Goal: Transaction & Acquisition: Purchase product/service

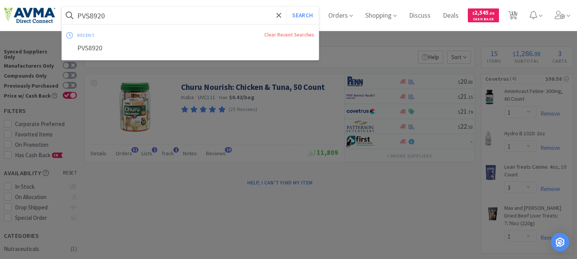
select select "1"
select select "3"
select select "1"
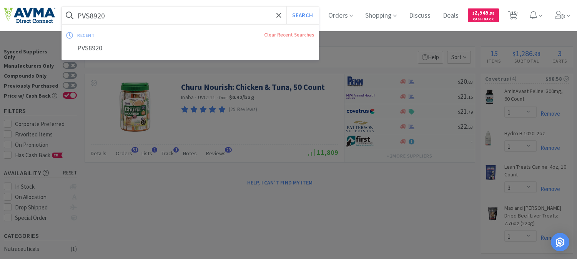
select select "1"
select select "2"
select select "3"
select select "96"
select select "3"
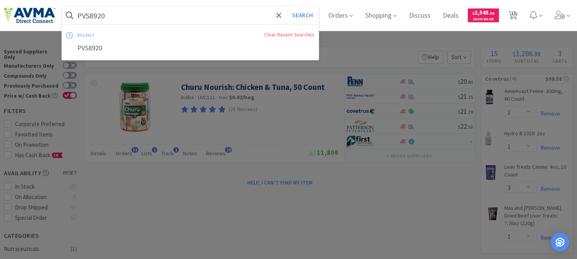
select select "1"
select select "12"
select select "1"
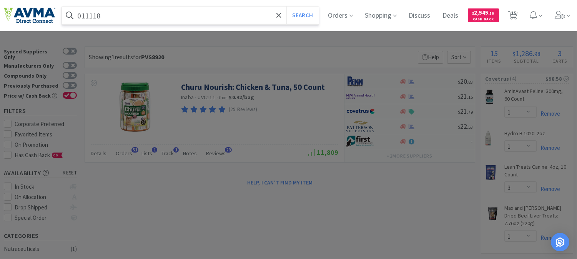
click at [123, 14] on input "011118" at bounding box center [190, 16] width 257 height 18
type input "011118"
click at [312, 8] on button "Search" at bounding box center [302, 16] width 32 height 18
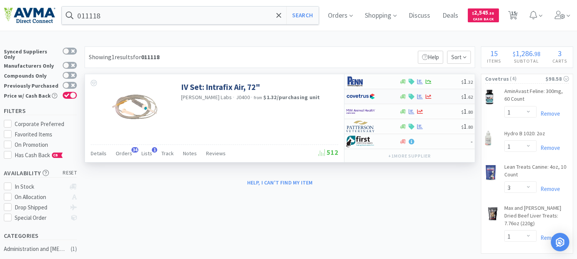
click at [357, 96] on img at bounding box center [360, 97] width 29 height 12
select select "1"
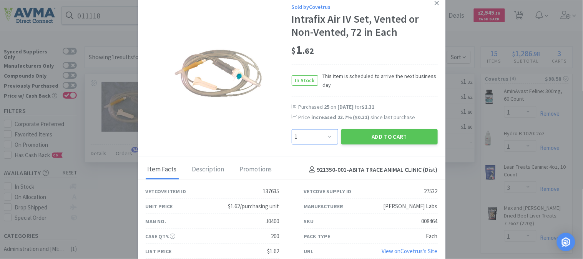
click at [325, 136] on select "Enter Quantity 1 2 3 4 5 6 7 8 9 10 11 12 13 14 15 16 17 18 19 20 Enter Quantity" at bounding box center [315, 136] width 47 height 15
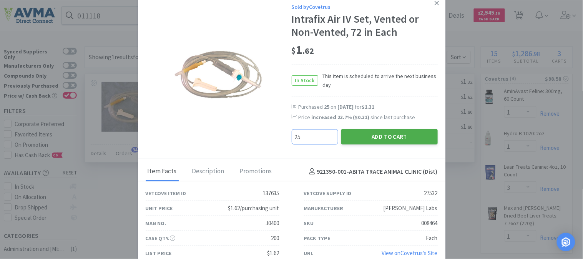
type input "25"
click at [374, 136] on button "Add to Cart" at bounding box center [389, 136] width 97 height 15
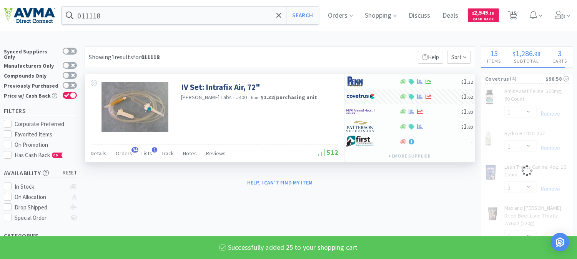
select select "3"
select select "25"
select select "1"
